Goal: Browse casually

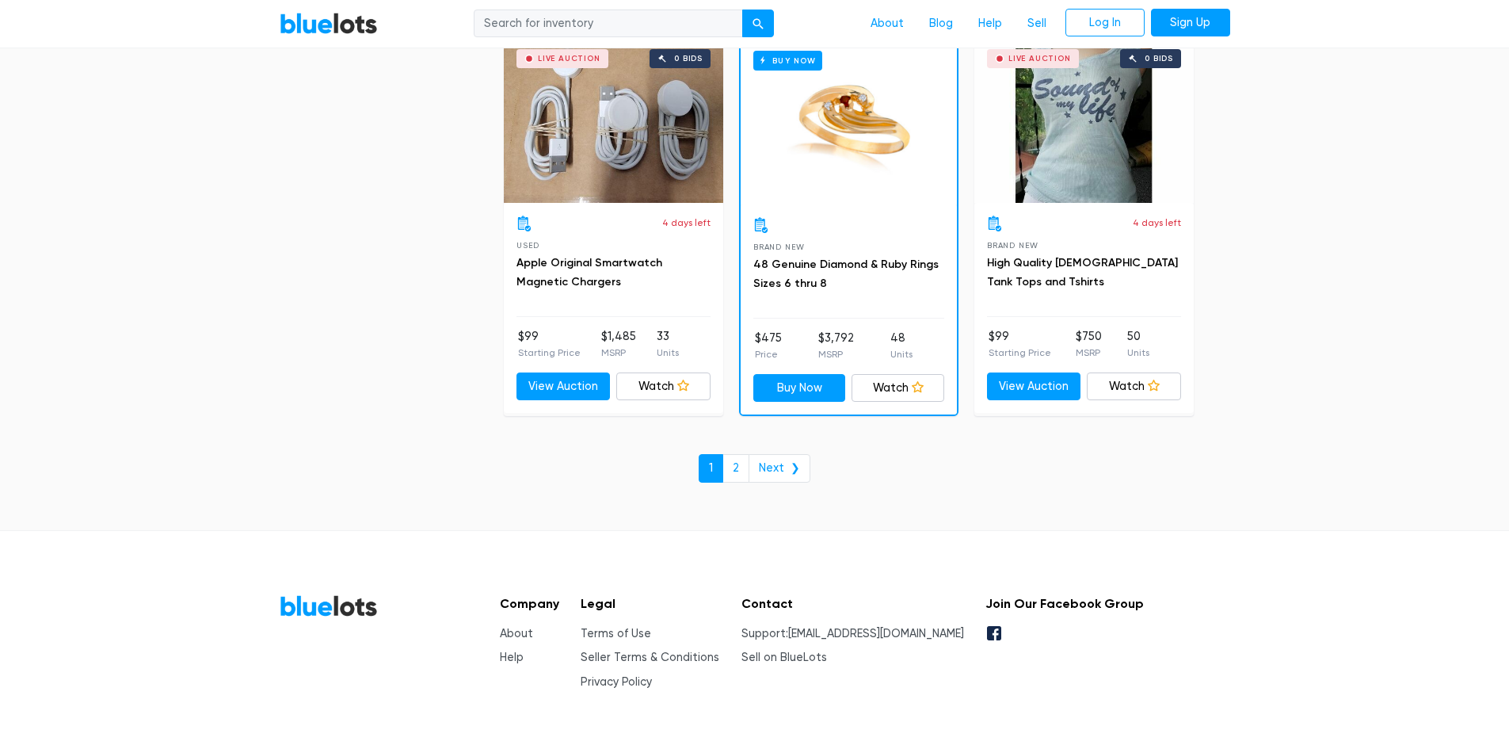
scroll to position [6825, 0]
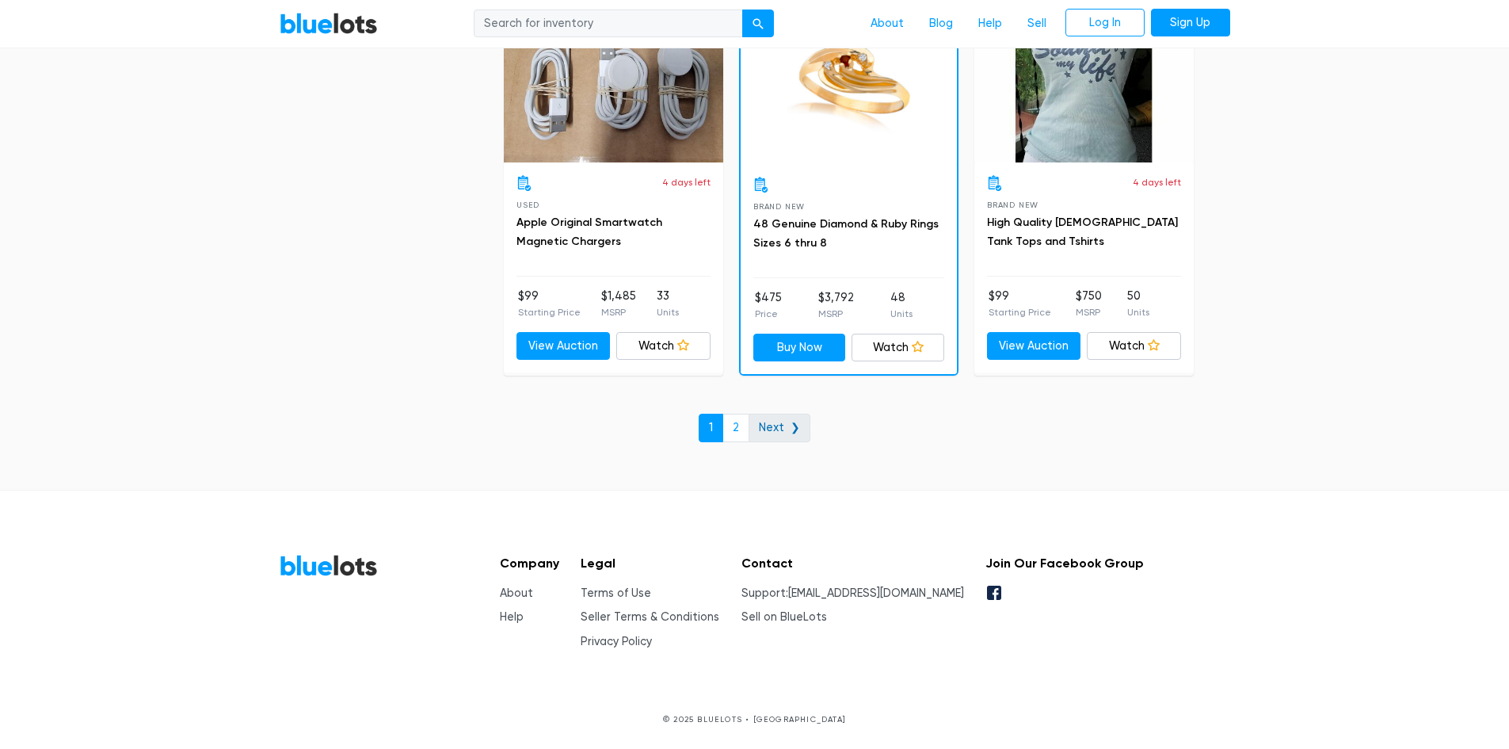
click at [772, 426] on link "Next ❯" at bounding box center [780, 427] width 62 height 29
